Goal: Transaction & Acquisition: Purchase product/service

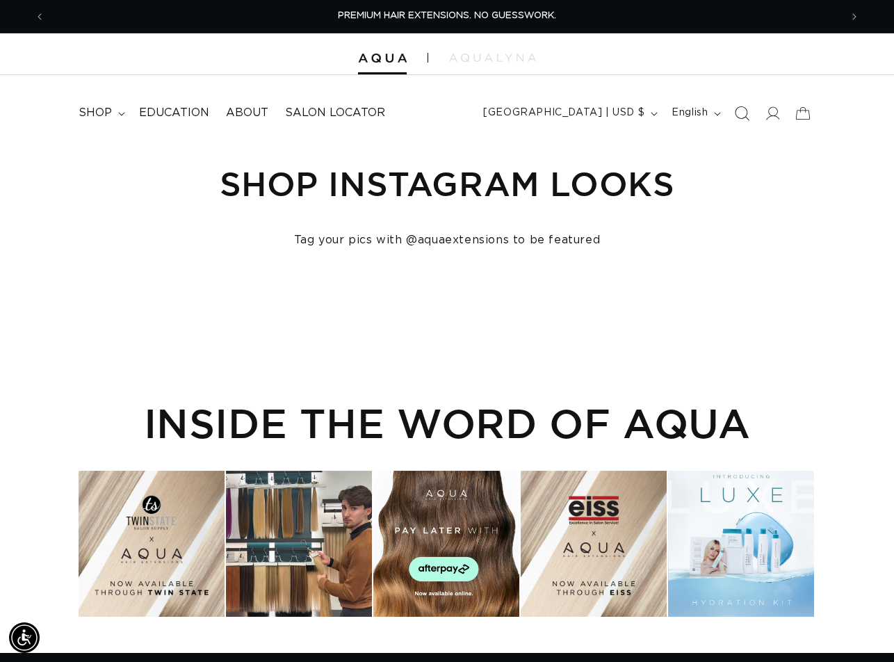
click at [743, 111] on icon "Search" at bounding box center [742, 113] width 15 height 15
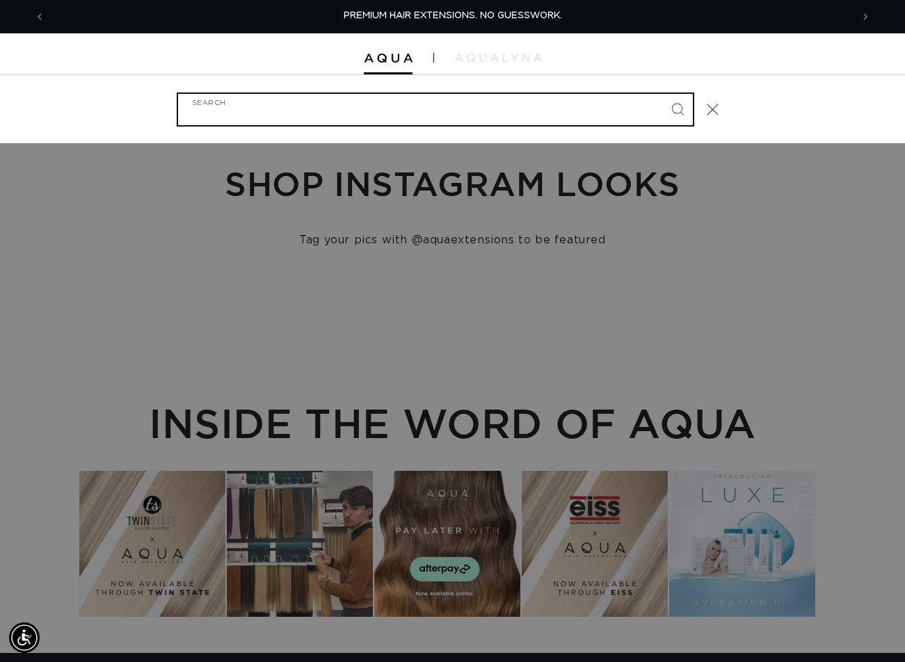
paste input "14" TAPE-IN #04"
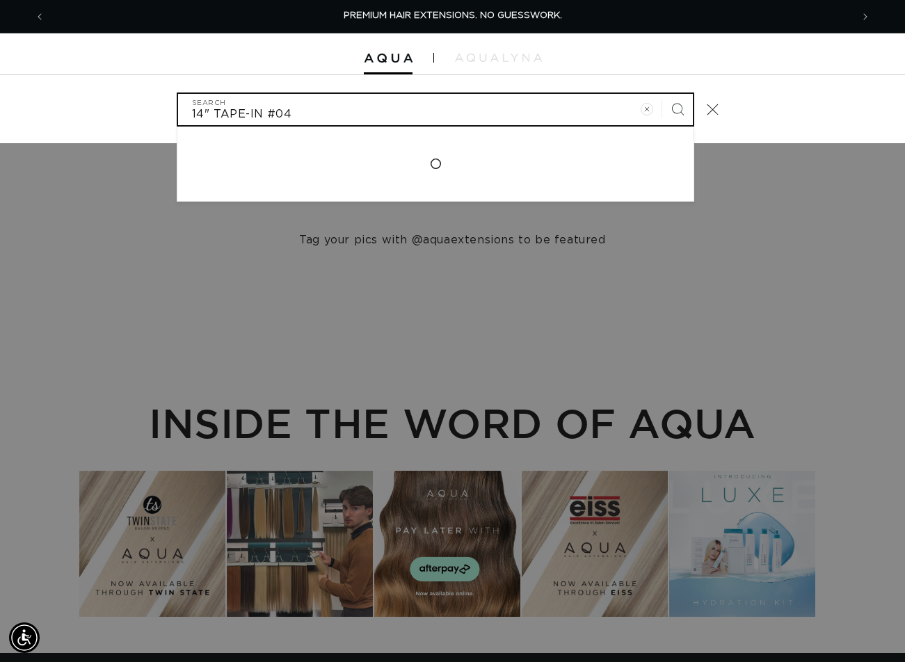
type input "14" TAPE-IN #04"
click at [662, 94] on button "Search" at bounding box center [677, 109] width 31 height 31
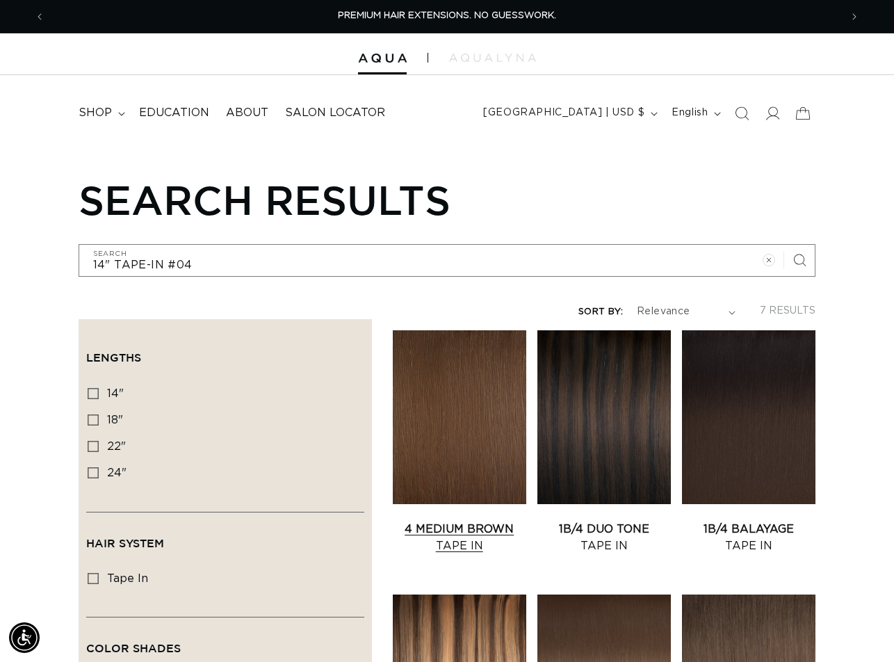
click at [469, 521] on link "4 Medium Brown Tape In" at bounding box center [460, 537] width 134 height 33
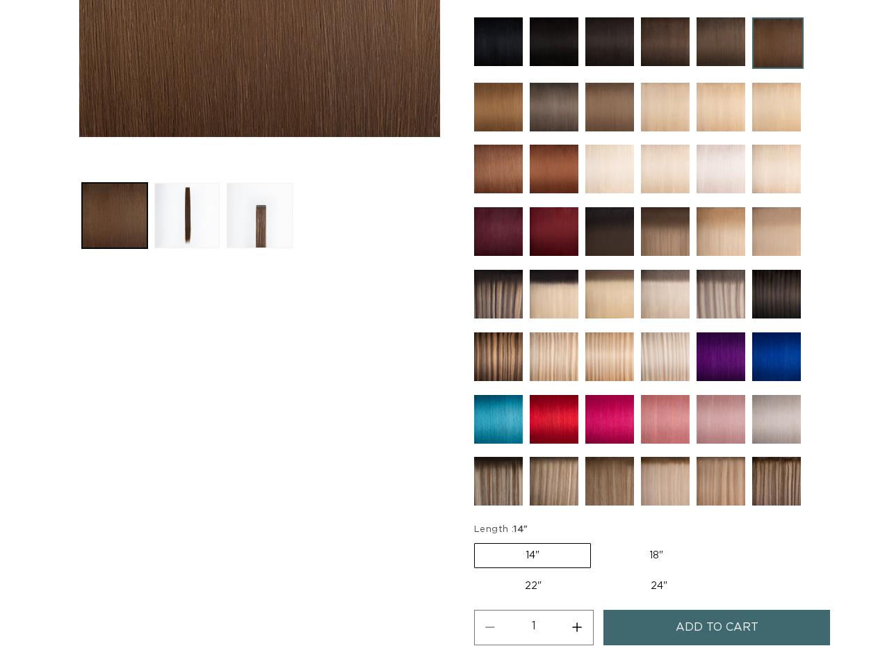
scroll to position [626, 0]
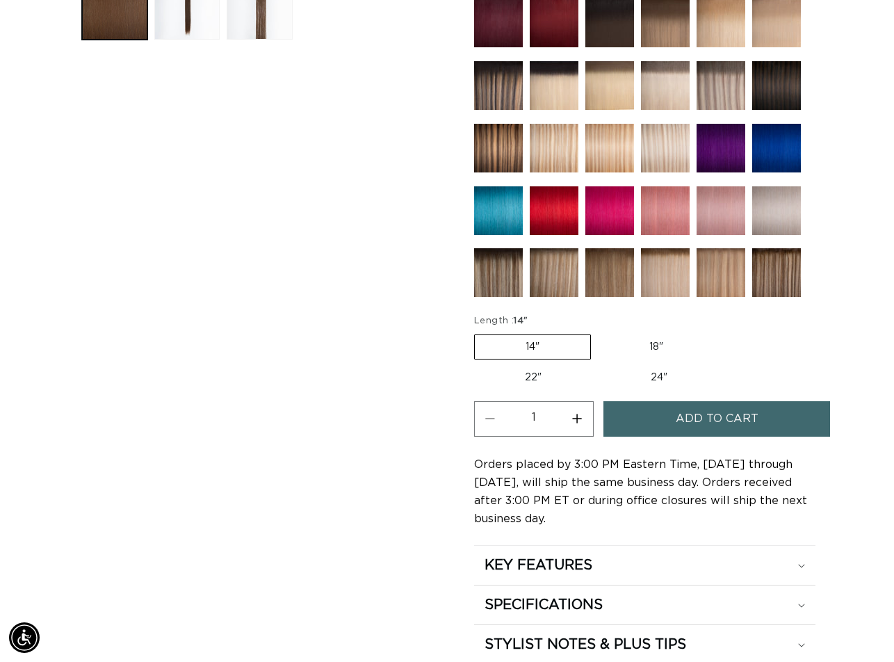
click at [745, 423] on span "Add to cart" at bounding box center [717, 418] width 83 height 35
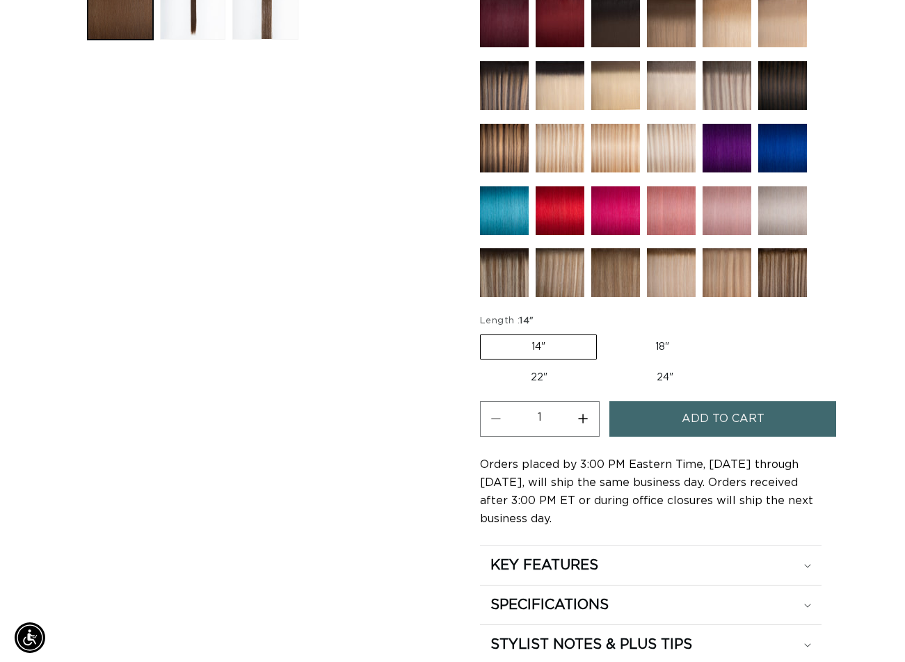
scroll to position [631, 0]
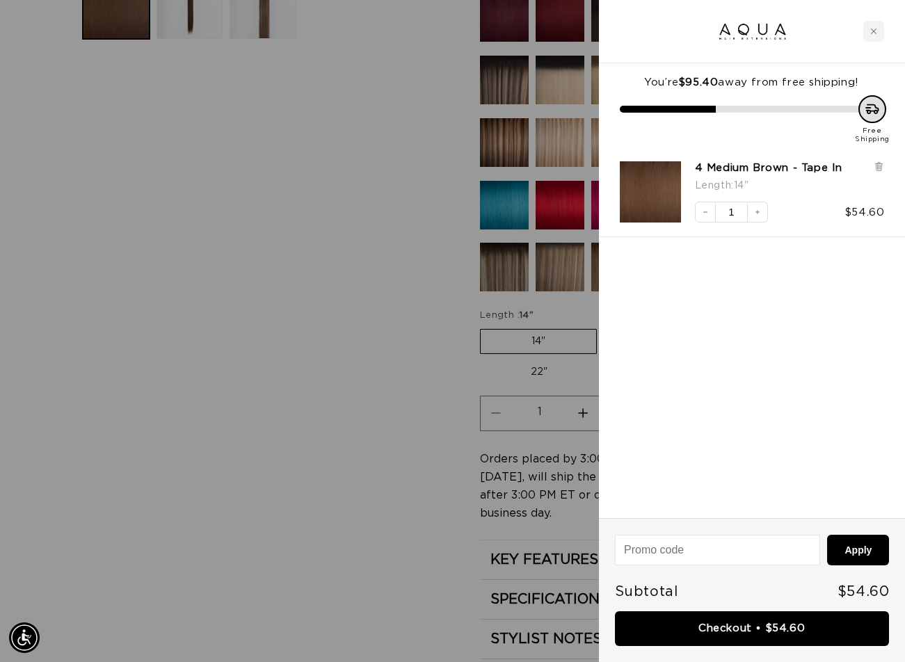
drag, startPoint x: 414, startPoint y: 168, endPoint x: 430, endPoint y: 175, distance: 16.5
click at [414, 168] on div at bounding box center [452, 331] width 905 height 662
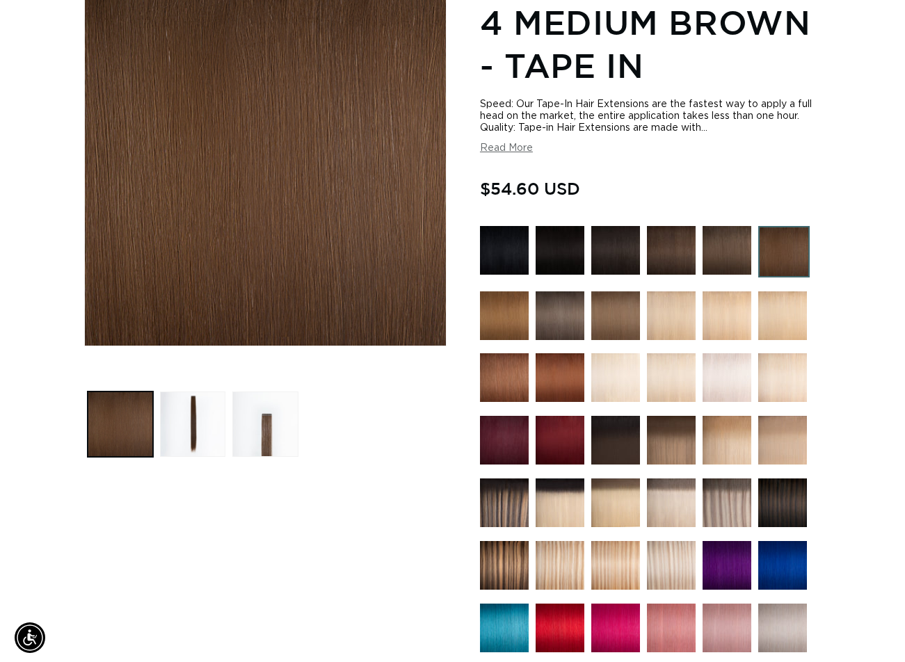
scroll to position [0, 0]
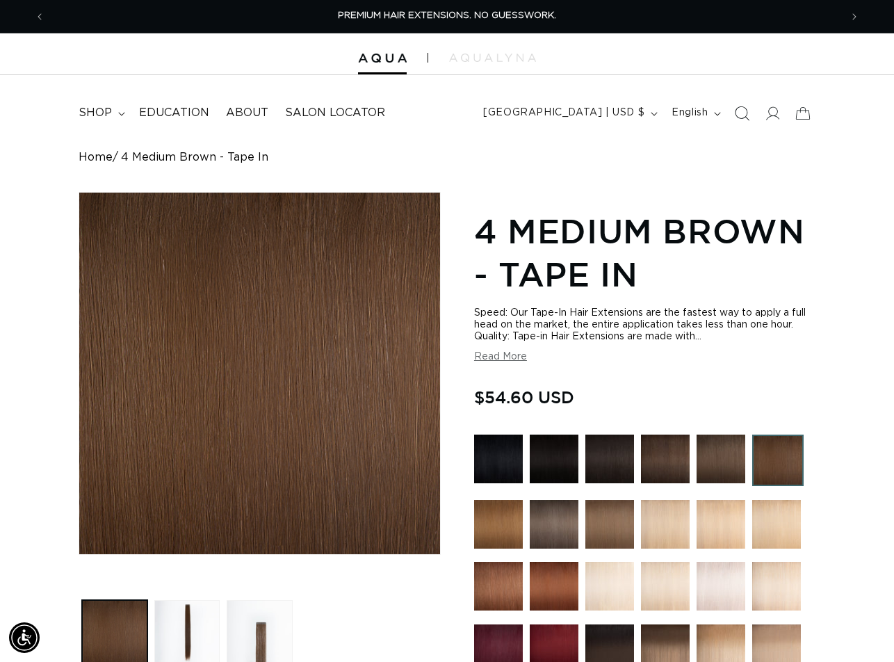
click at [731, 115] on span "Search" at bounding box center [742, 113] width 31 height 31
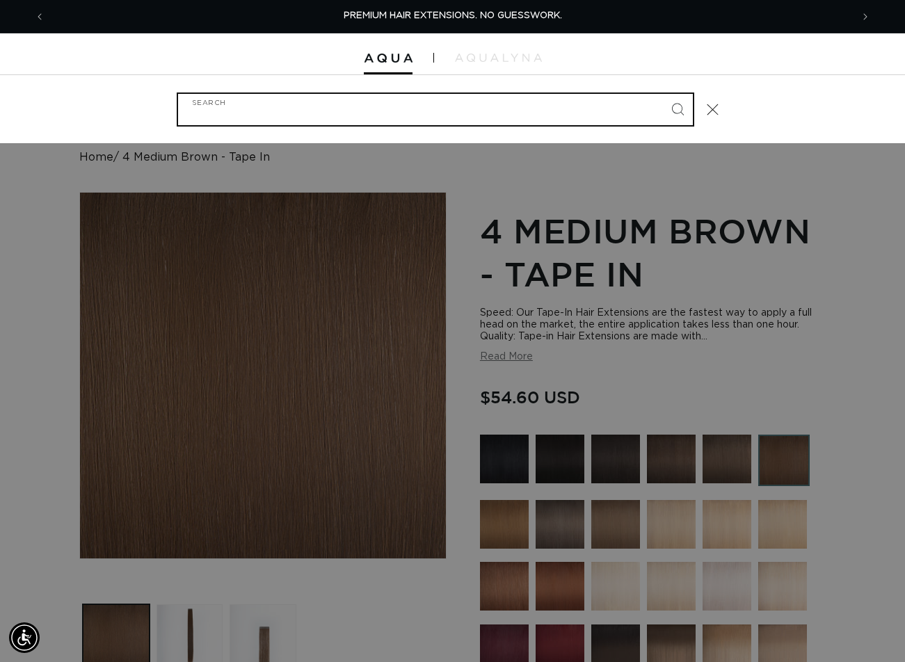
paste input "14" TAPE-IN #ARCTIC ROOTED"
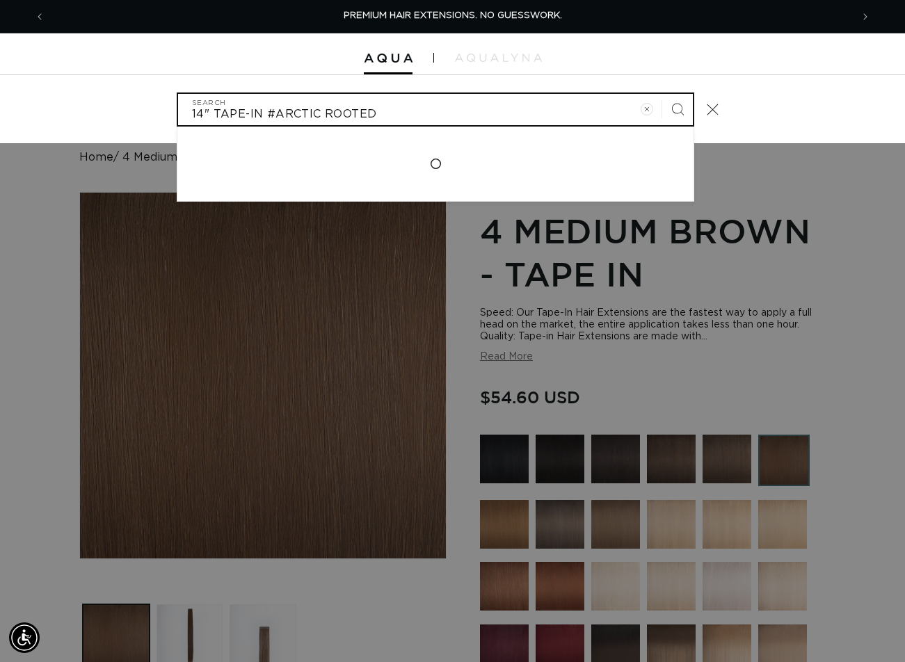
type input "14" TAPE-IN #ARCTIC ROOTED"
click at [662, 94] on button "Search" at bounding box center [677, 109] width 31 height 31
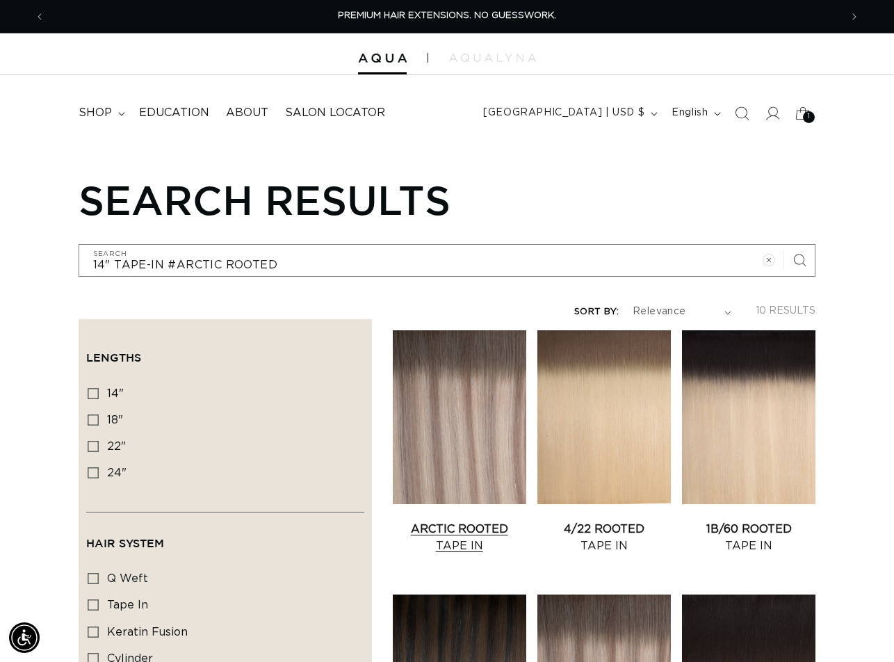
click at [458, 521] on link "Arctic Rooted Tape In" at bounding box center [460, 537] width 134 height 33
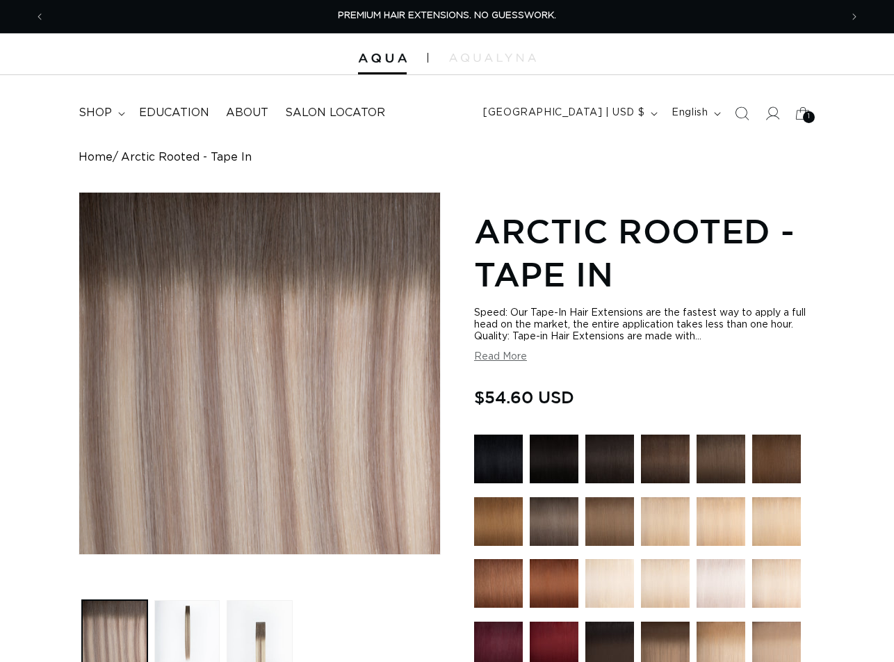
scroll to position [556, 0]
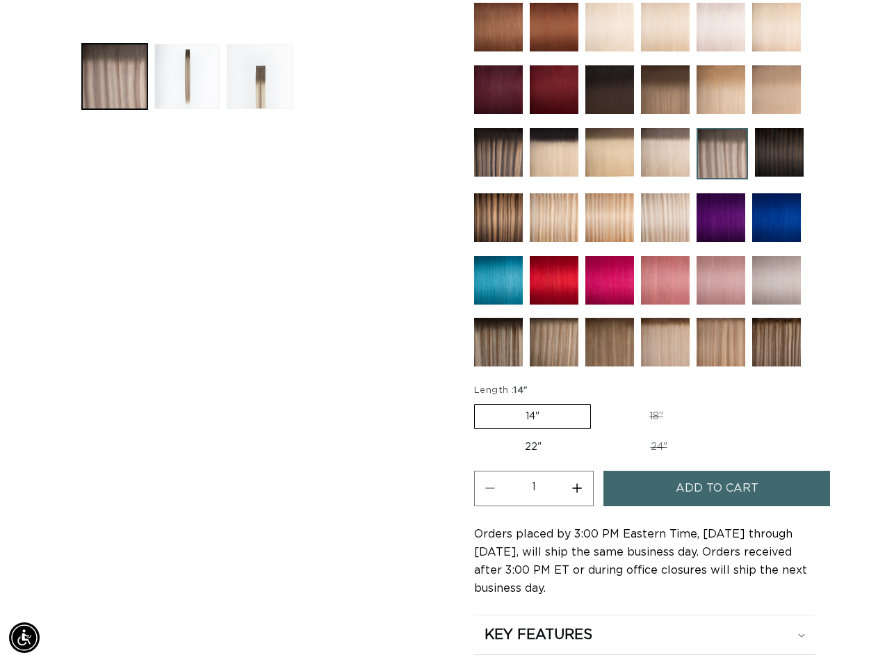
click at [736, 485] on span "Add to cart" at bounding box center [717, 488] width 83 height 35
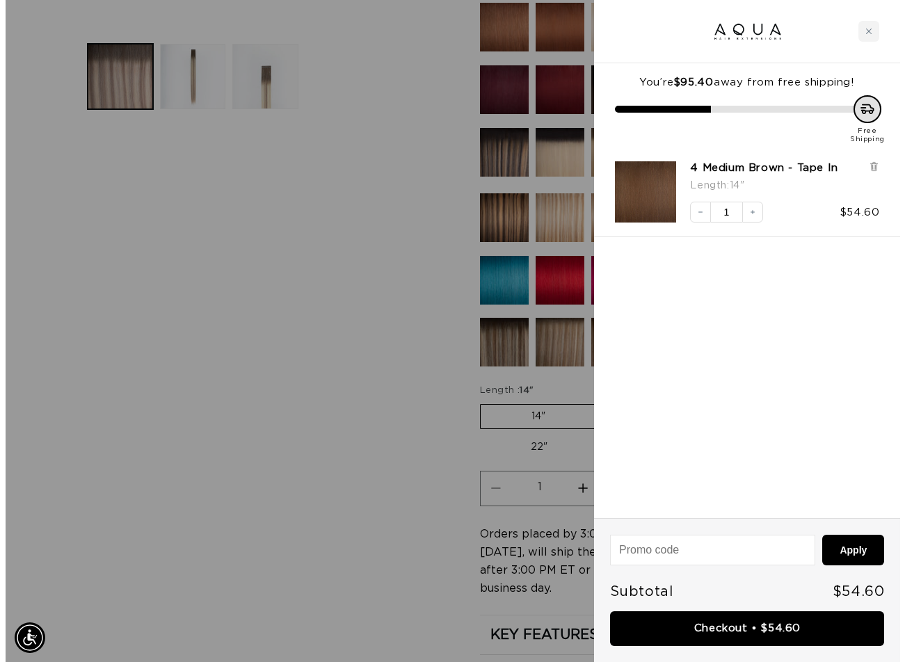
scroll to position [562, 0]
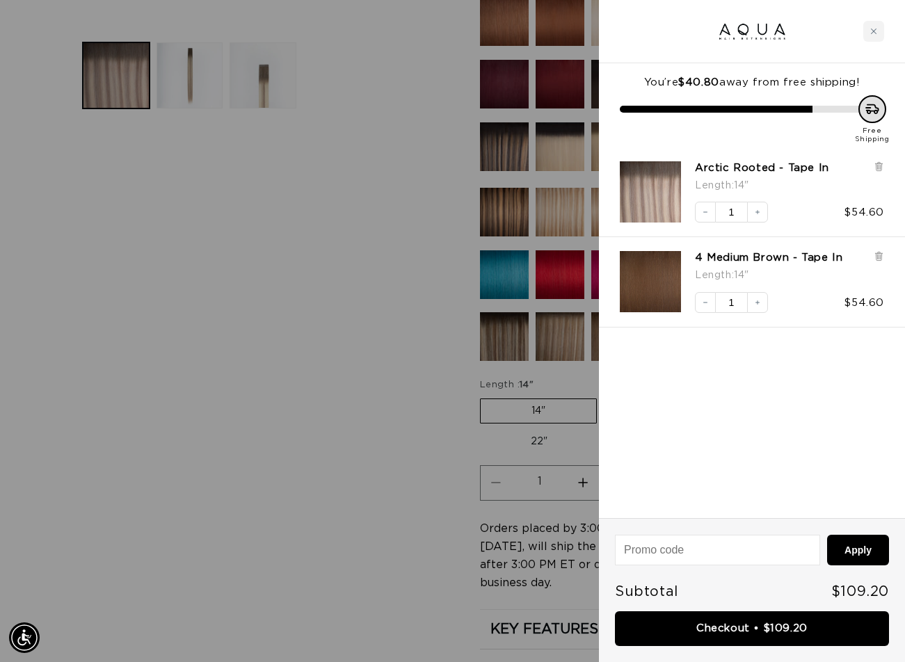
click at [405, 300] on div at bounding box center [452, 331] width 905 height 662
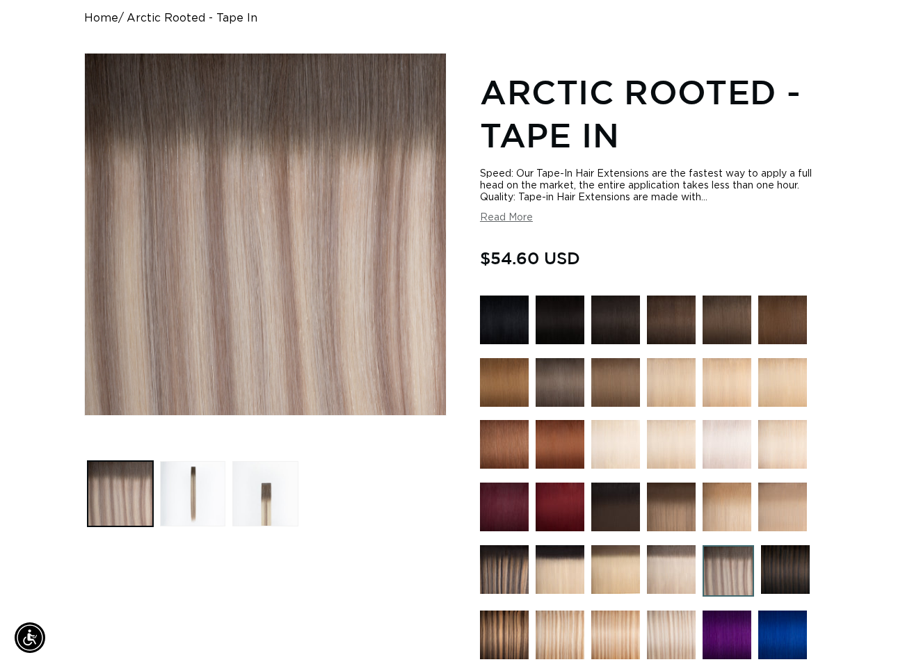
scroll to position [0, 0]
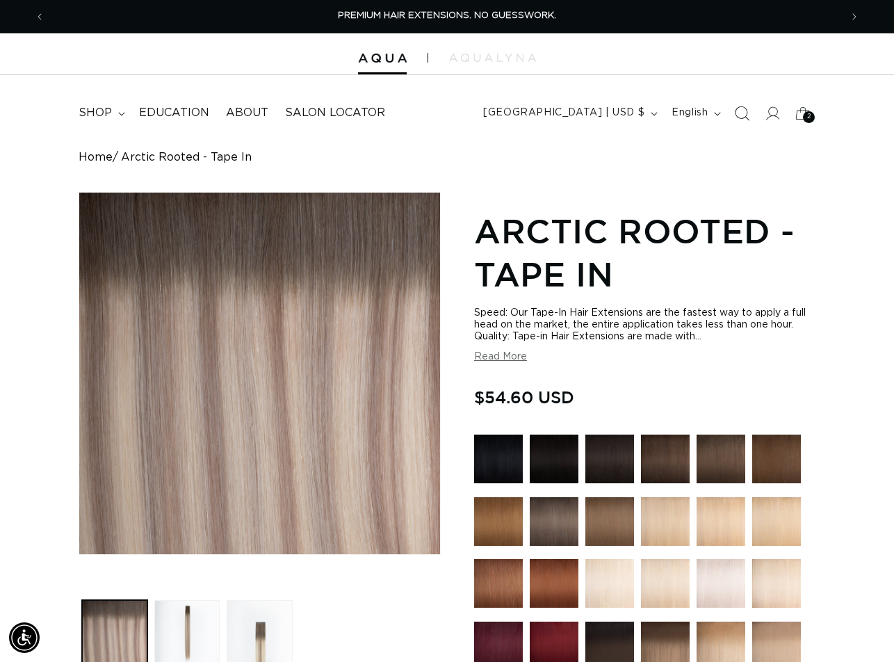
click at [736, 111] on icon "Search" at bounding box center [742, 113] width 15 height 15
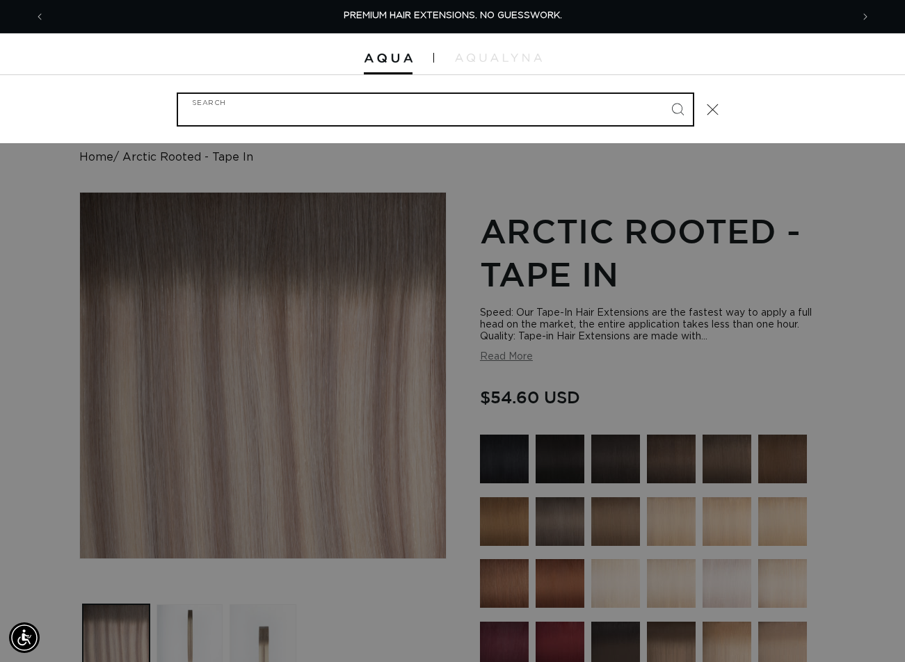
paste input "14" TAPE-IN #8AB/60A ROOTED"
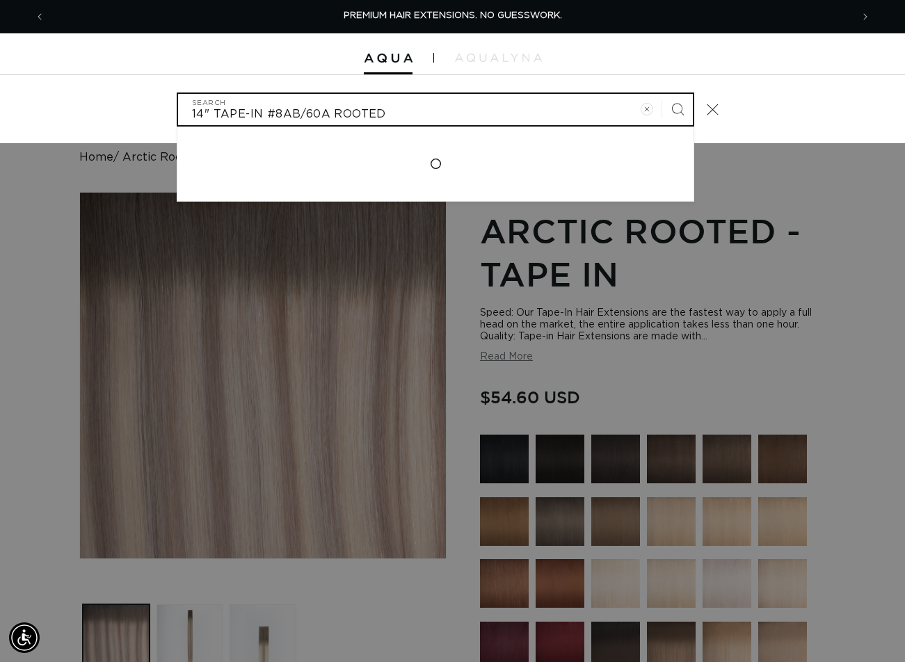
type input "14" TAPE-IN #8AB/60A ROOTED"
click at [662, 94] on button "Search" at bounding box center [677, 109] width 31 height 31
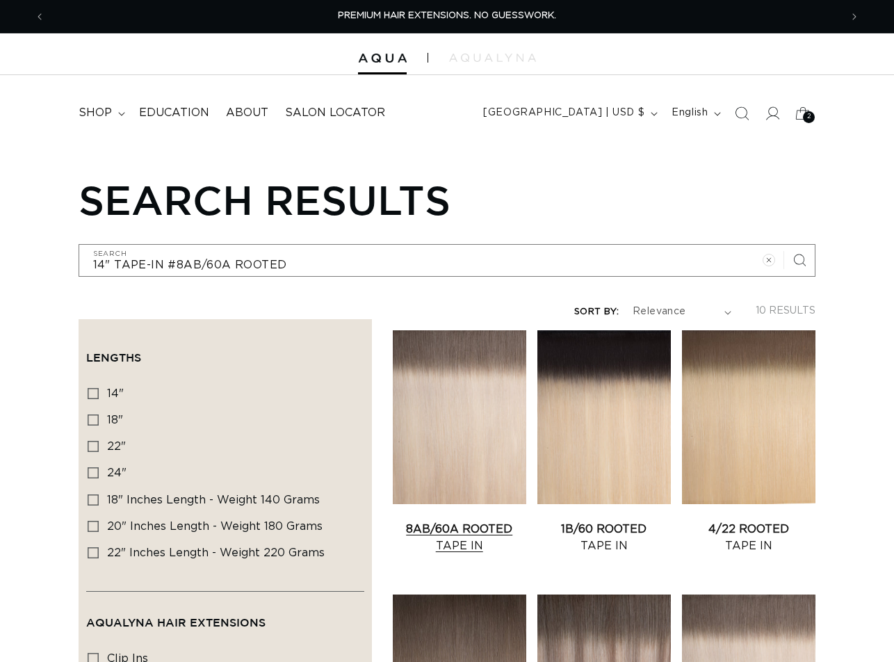
click at [442, 521] on link "8AB/60A Rooted Tape In" at bounding box center [460, 537] width 134 height 33
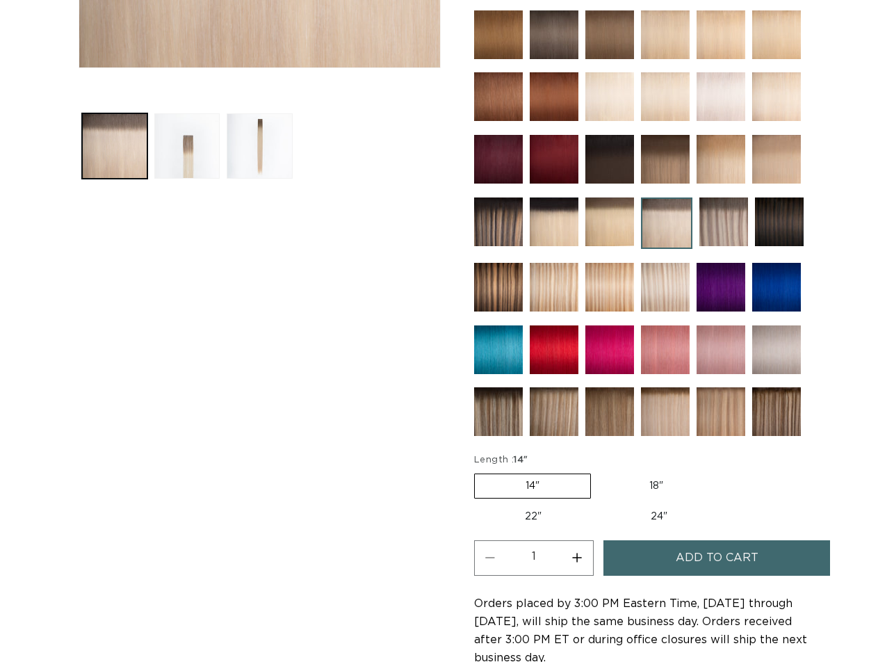
click at [665, 549] on button "Add to cart" at bounding box center [717, 557] width 227 height 35
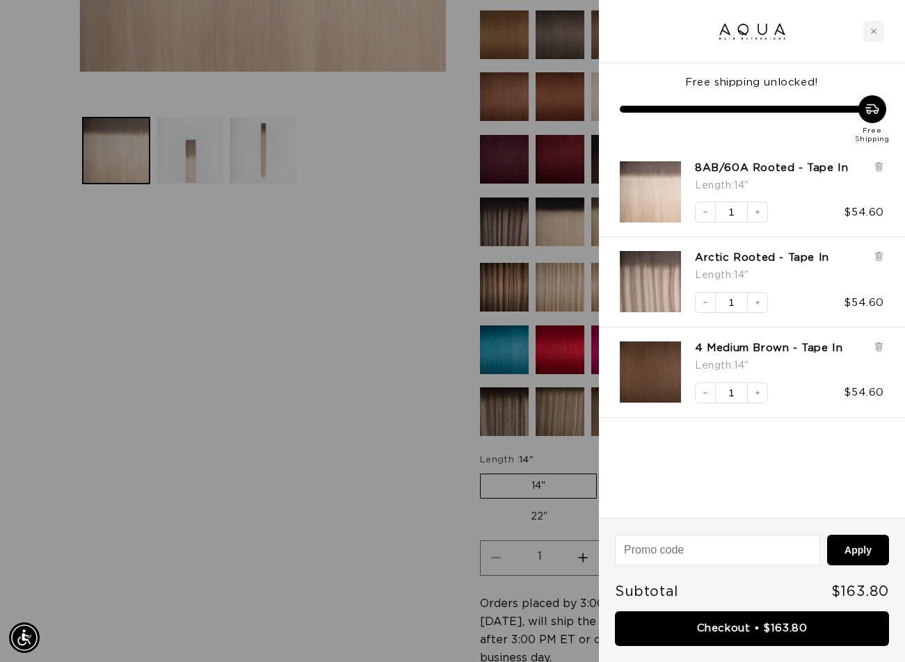
click at [107, 640] on div at bounding box center [452, 331] width 905 height 662
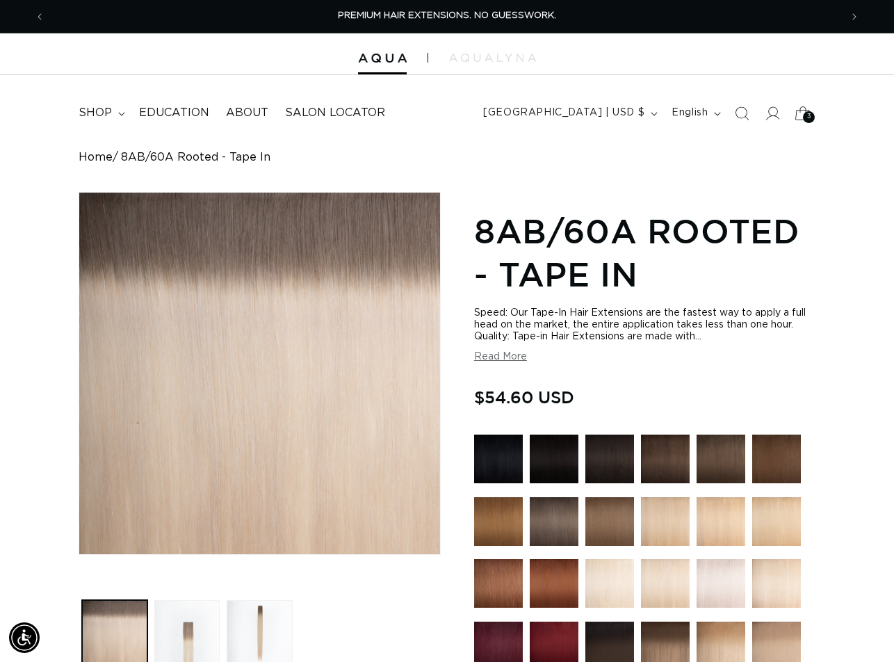
click at [803, 117] on div "3 3" at bounding box center [809, 117] width 12 height 12
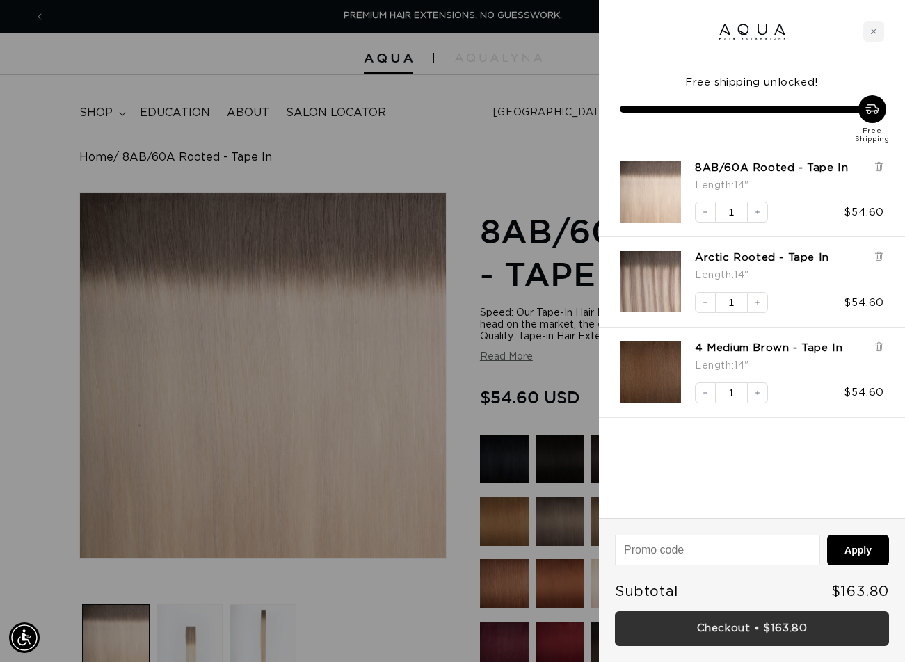
click at [722, 624] on link "Checkout • $163.80" at bounding box center [752, 628] width 274 height 35
